Goal: Information Seeking & Learning: Learn about a topic

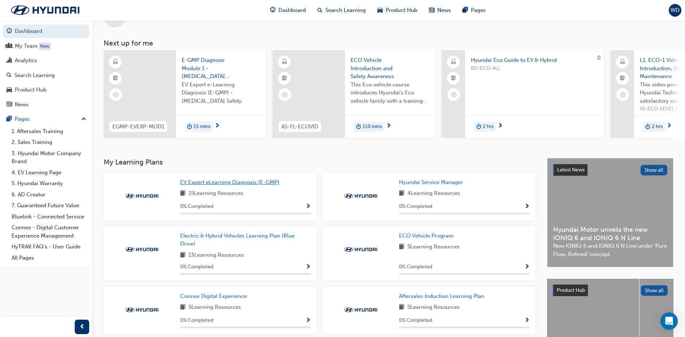
scroll to position [36, 0]
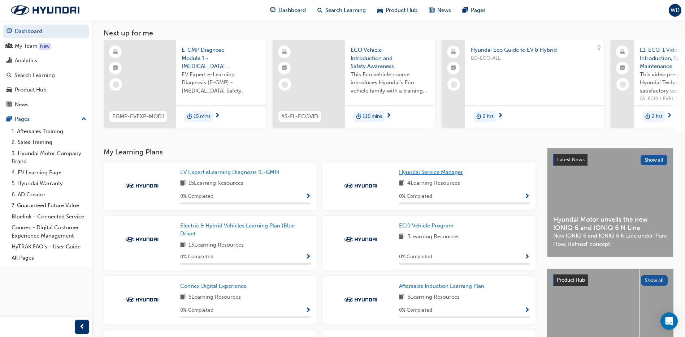
click at [449, 172] on span "Hyundai Service Manager" at bounding box center [431, 172] width 64 height 7
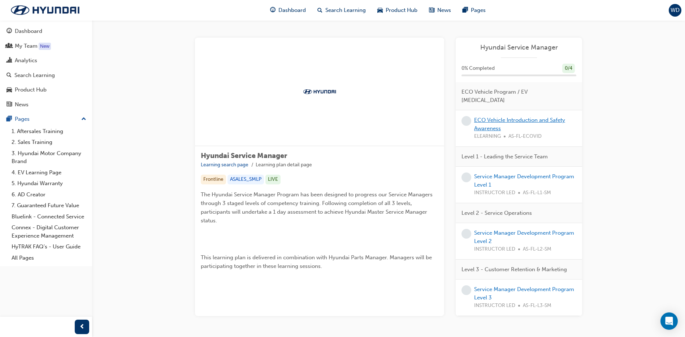
click at [524, 117] on link "ECO Vehicle Introduction and Safety Awareness" at bounding box center [519, 124] width 91 height 15
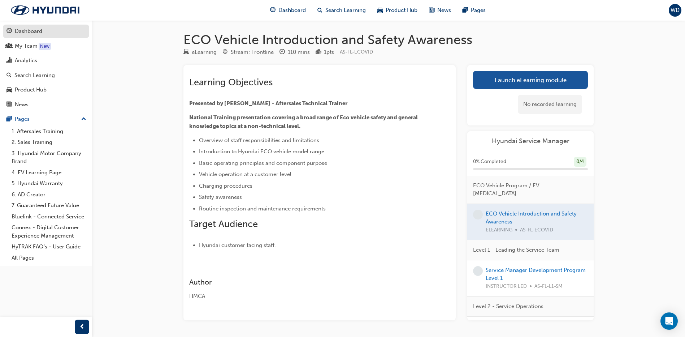
click at [30, 31] on div "Dashboard" at bounding box center [28, 31] width 27 height 8
